Goal: Transaction & Acquisition: Purchase product/service

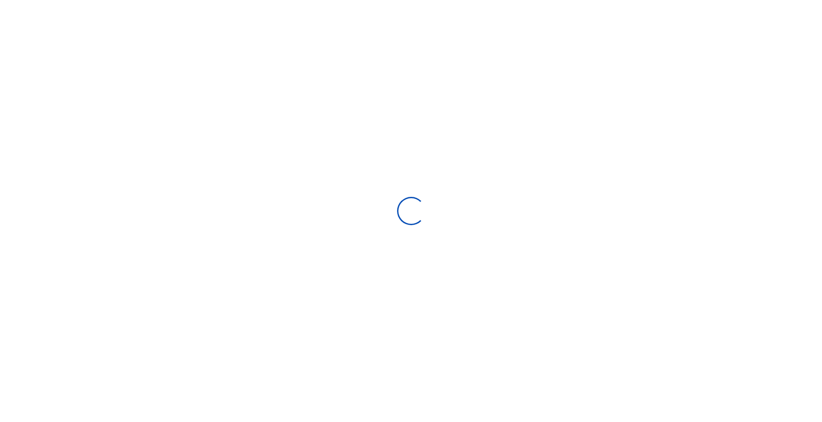
scroll to position [132, 169]
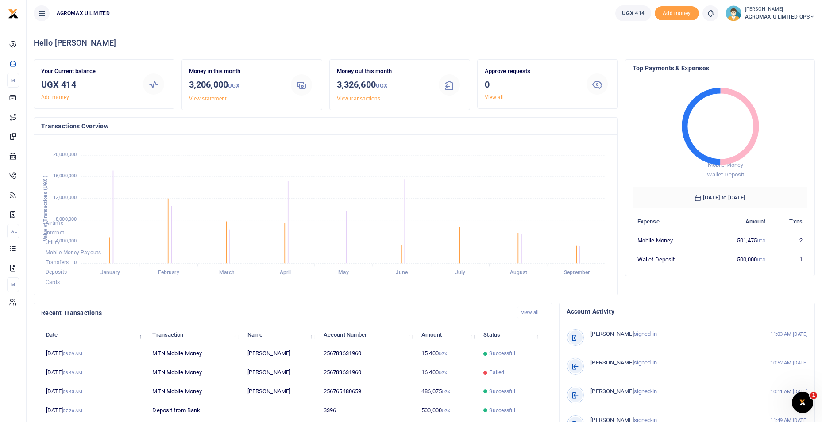
click at [812, 18] on icon at bounding box center [812, 17] width 5 height 6
click at [789, 35] on link "Switch accounts" at bounding box center [781, 32] width 70 height 12
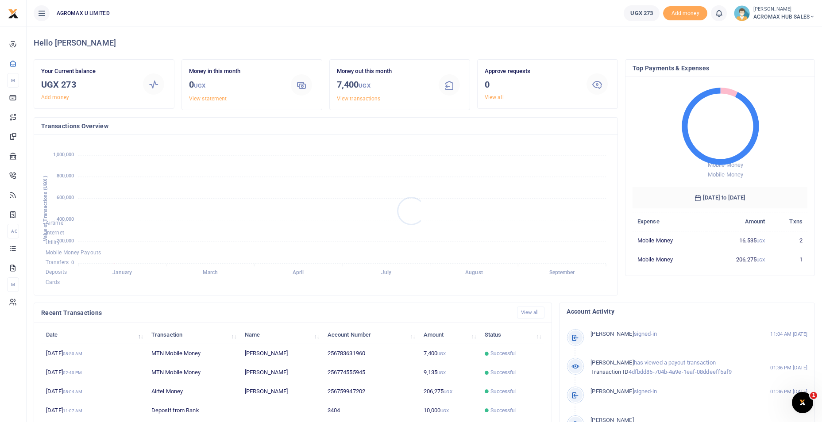
scroll to position [7, 7]
click at [812, 15] on icon at bounding box center [812, 17] width 5 height 6
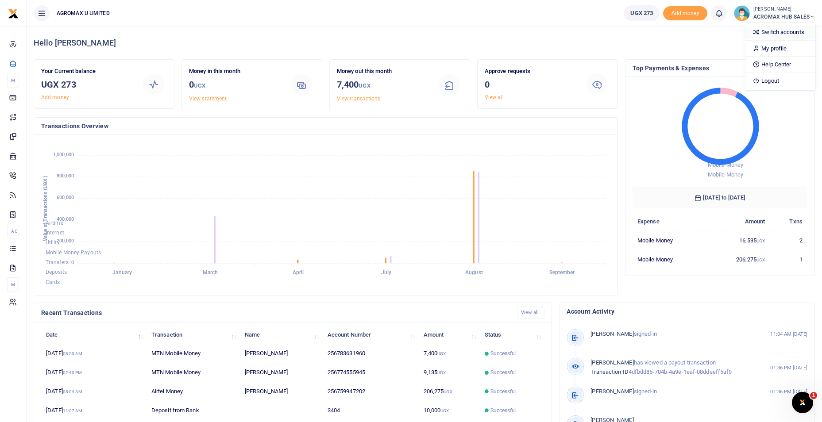
click at [781, 33] on link "Switch accounts" at bounding box center [781, 32] width 70 height 12
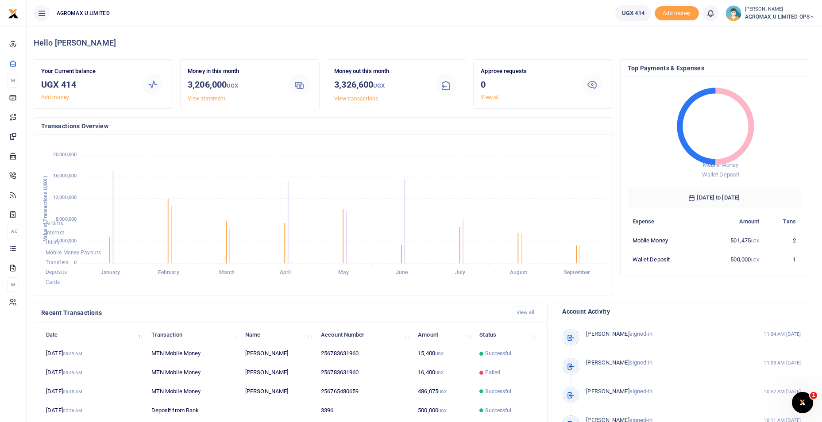
scroll to position [7, 7]
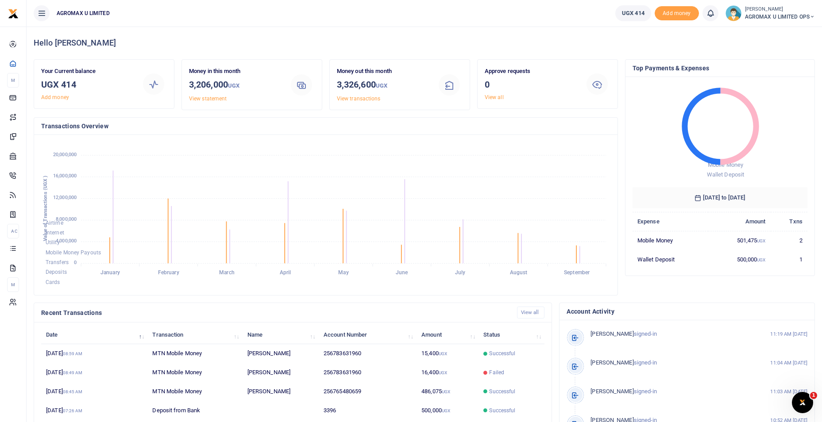
click at [809, 13] on span "AGROMAX U LIMITED OPS" at bounding box center [780, 17] width 70 height 8
click at [802, 33] on link "Switch accounts" at bounding box center [781, 32] width 70 height 12
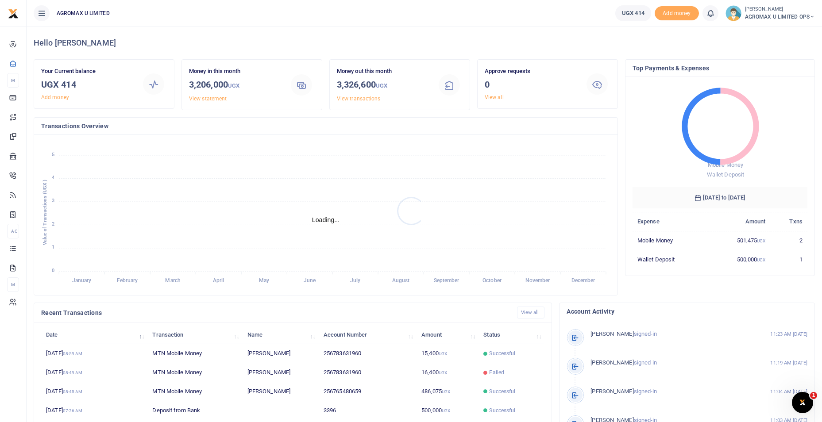
scroll to position [7, 7]
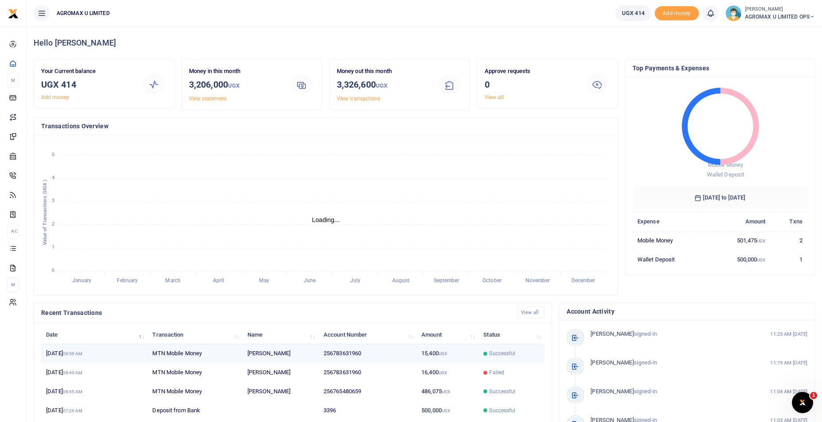
click at [422, 356] on td "15,400 UGX" at bounding box center [448, 353] width 62 height 19
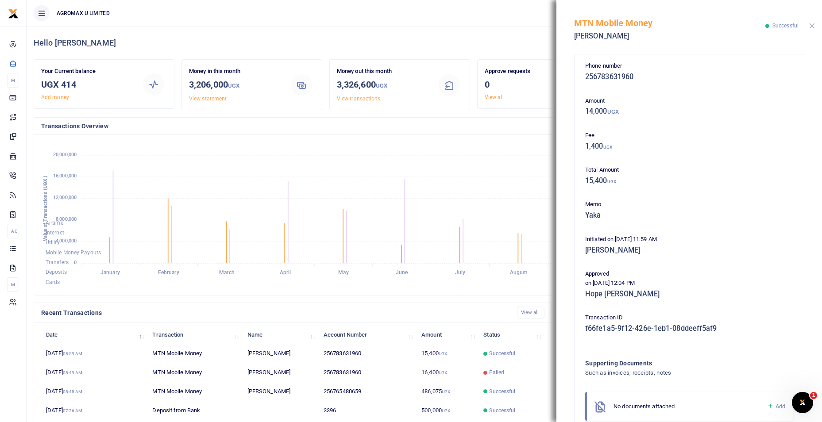
click at [809, 28] on button "Close" at bounding box center [812, 26] width 6 height 6
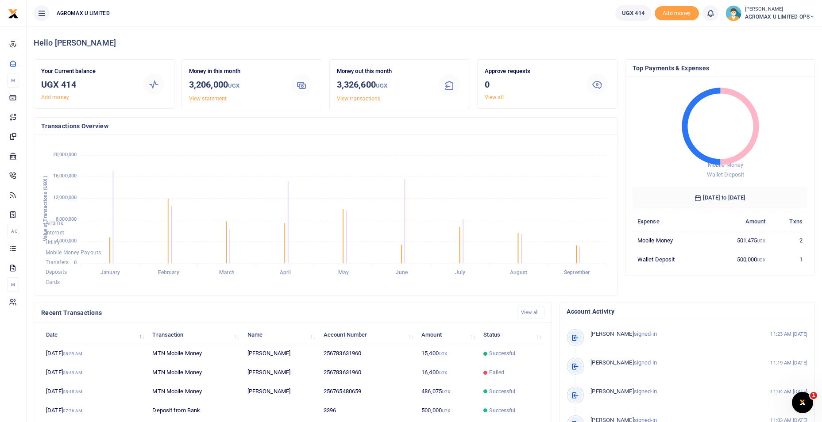
click at [812, 16] on icon at bounding box center [812, 17] width 5 height 6
click at [781, 31] on link "Switch accounts" at bounding box center [781, 32] width 70 height 12
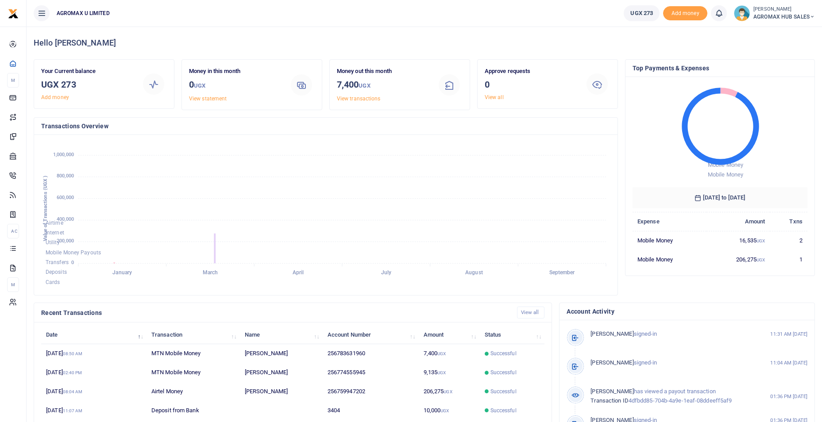
scroll to position [7, 7]
click at [809, 12] on small "[PERSON_NAME]" at bounding box center [785, 10] width 62 height 8
click at [768, 32] on link "Switch accounts" at bounding box center [781, 32] width 70 height 12
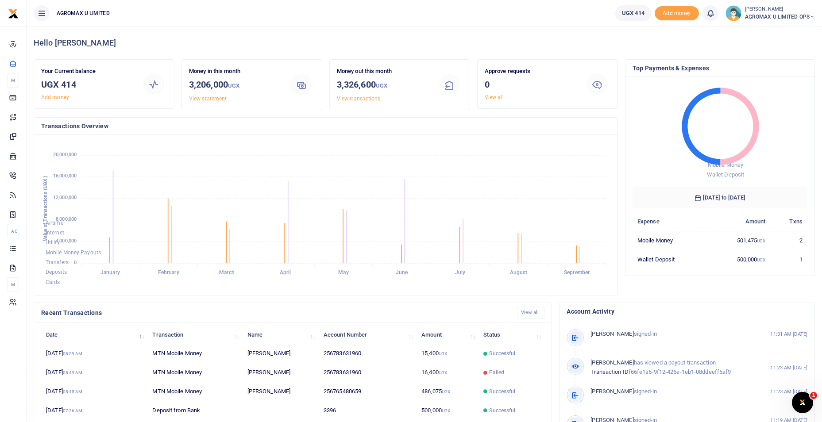
click at [813, 15] on icon at bounding box center [812, 17] width 5 height 6
click at [782, 33] on link "Switch accounts" at bounding box center [781, 32] width 70 height 12
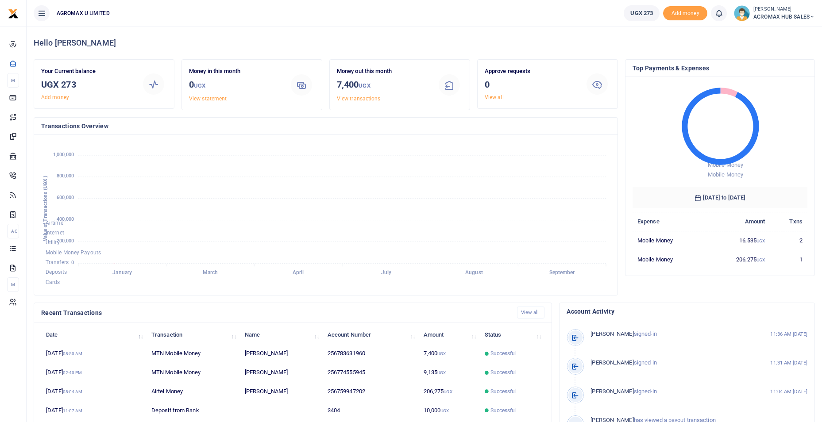
scroll to position [7, 7]
click at [811, 17] on icon at bounding box center [812, 17] width 5 height 6
click at [792, 35] on link "Switch accounts" at bounding box center [781, 32] width 70 height 12
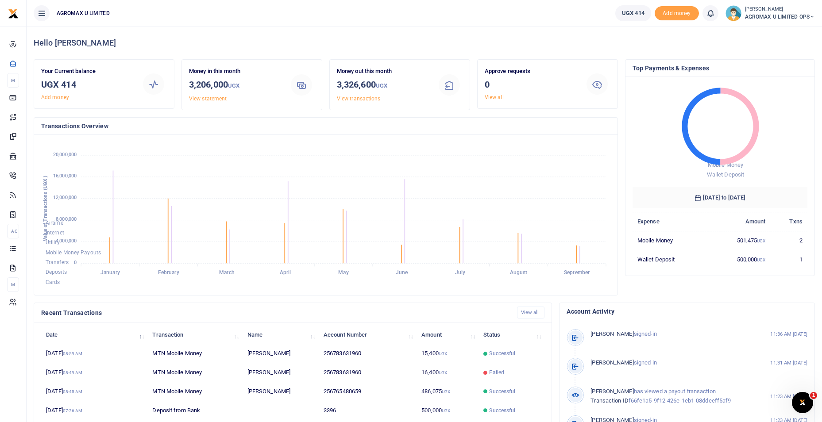
scroll to position [7, 7]
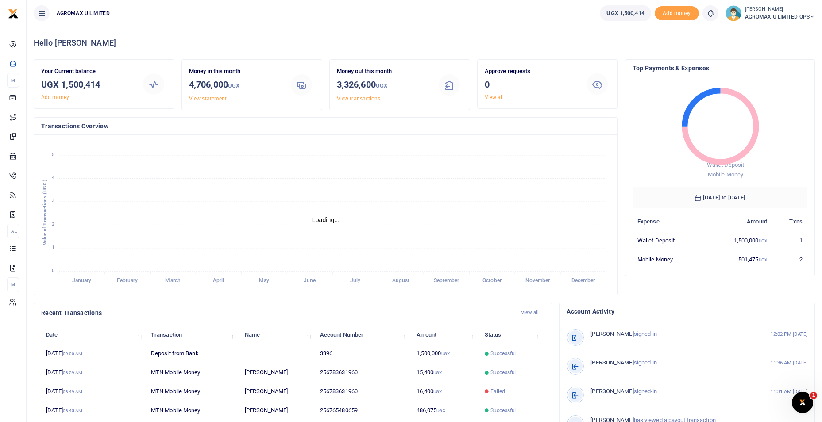
scroll to position [7, 7]
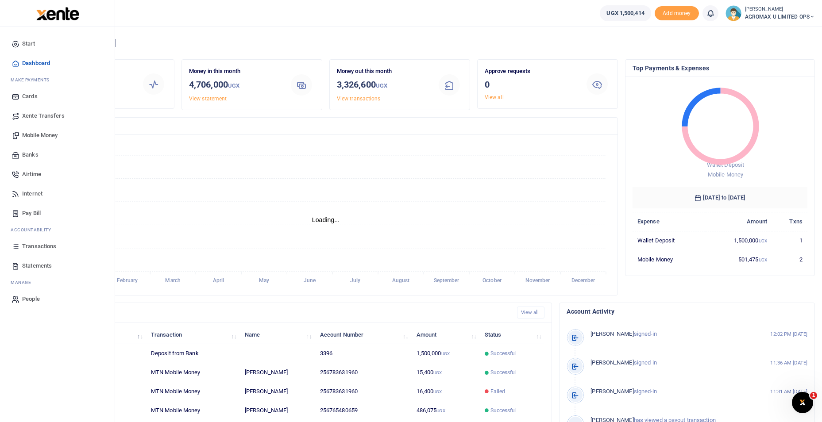
click at [38, 132] on span "Mobile Money" at bounding box center [39, 135] width 35 height 9
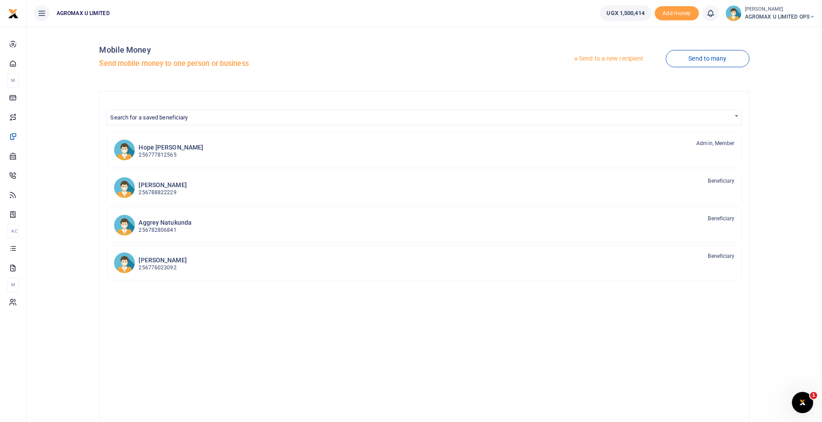
click at [601, 59] on link "Send to a new recipient" at bounding box center [608, 59] width 116 height 16
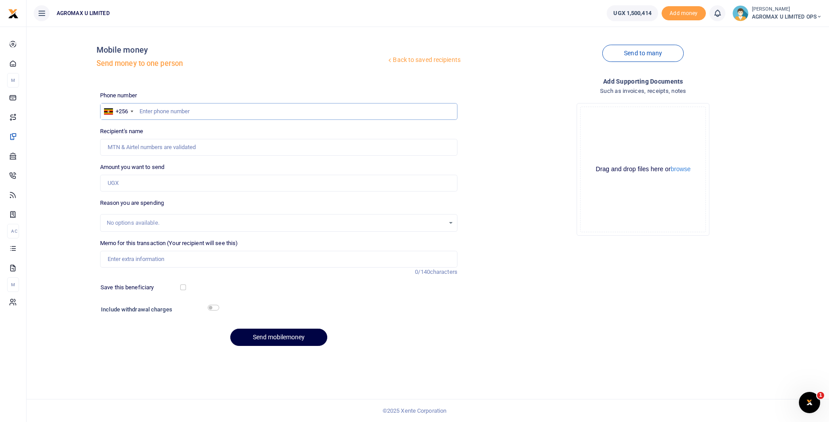
click at [191, 113] on input "text" at bounding box center [278, 111] width 357 height 17
click at [171, 112] on input "text" at bounding box center [278, 111] width 357 height 17
type input "772525713"
type input "[PERSON_NAME] [PERSON_NAME]"
type input "772525713"
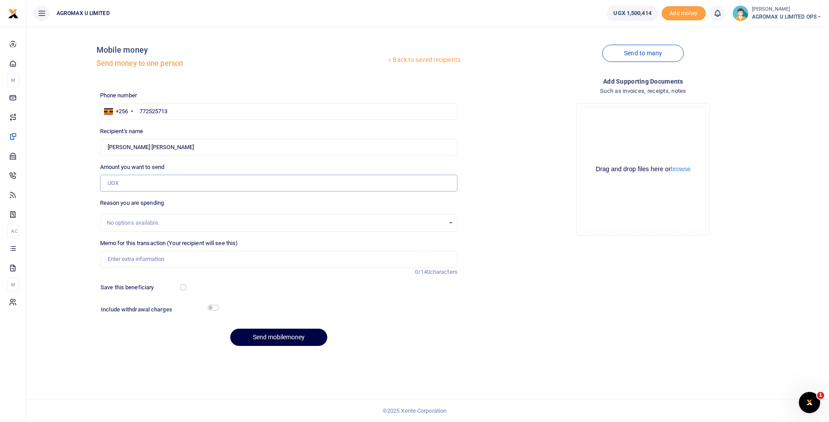
click at [156, 183] on input "Amount you want to send" at bounding box center [278, 183] width 357 height 17
type input "800,000"
click at [149, 259] on input "Memo for this transaction (Your recipient will see this)" at bounding box center [278, 259] width 357 height 17
click at [147, 259] on input "Fuel facilitation to gulu thr karamoja" at bounding box center [278, 259] width 357 height 17
type input "Fuel to gulu thr karamoja"
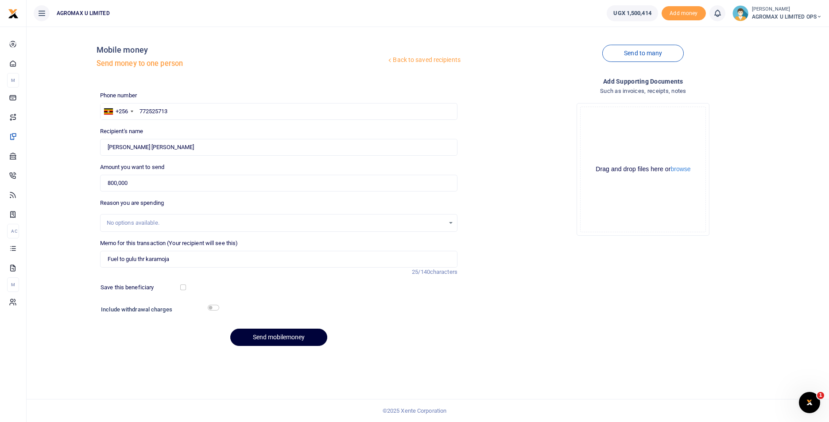
click at [271, 336] on button "Send mobilemoney" at bounding box center [278, 337] width 97 height 17
click at [163, 108] on input "text" at bounding box center [278, 111] width 357 height 17
type input "772525713"
type input "[PERSON_NAME] [PERSON_NAME]"
type input "772525713"
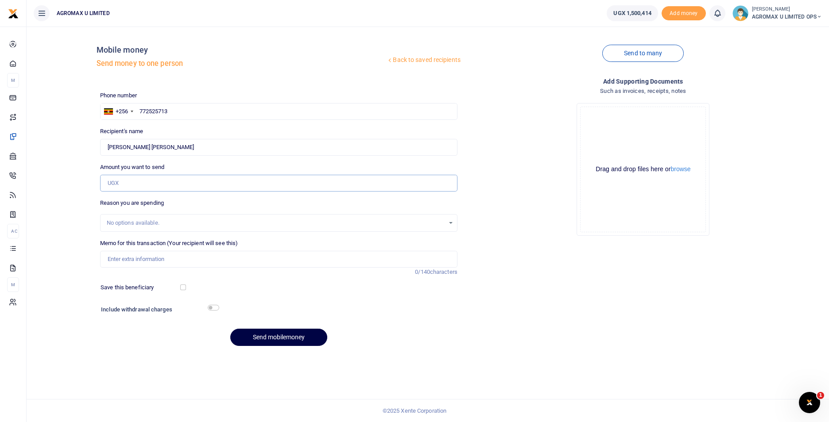
click at [139, 183] on input "Amount you want to send" at bounding box center [278, 183] width 357 height 17
type input "1,000,000"
click at [125, 263] on input "Memo for this transaction (Your recipient will see this)" at bounding box center [278, 259] width 357 height 17
click at [129, 262] on input "Memo for this transaction (Your recipient will see this)" at bounding box center [278, 259] width 357 height 17
type input "fuel to gulu thru karmja"
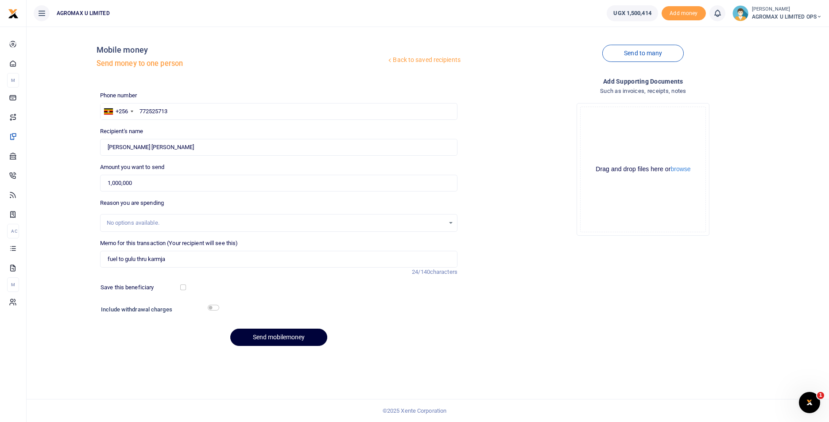
click at [278, 338] on button "Send mobilemoney" at bounding box center [278, 337] width 97 height 17
